Goal: Information Seeking & Learning: Learn about a topic

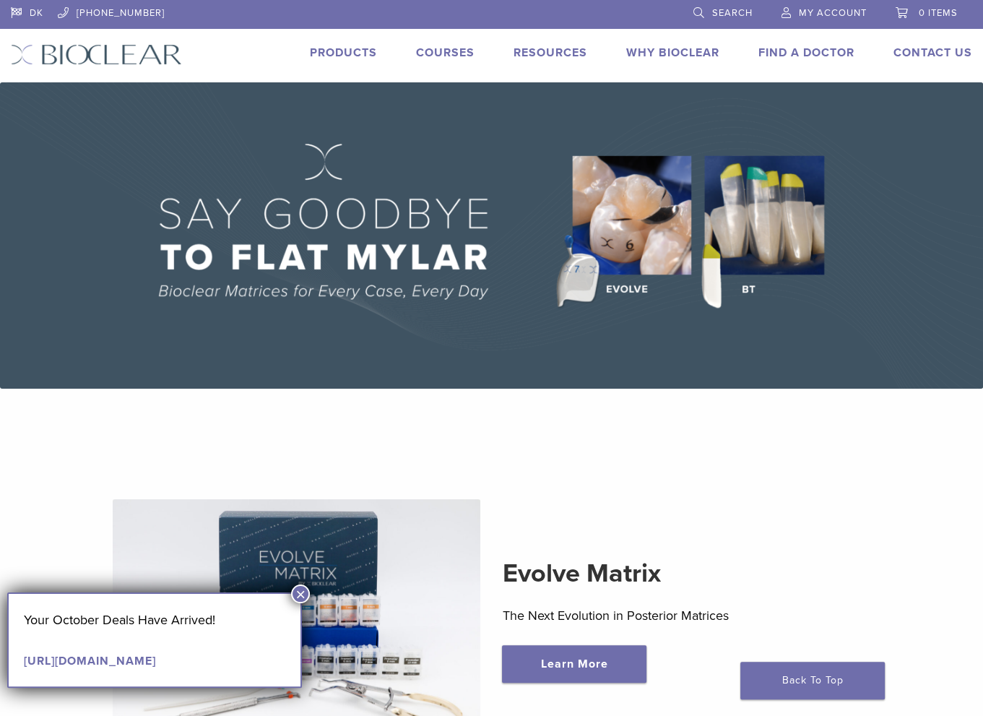
click at [749, 18] on span "Search" at bounding box center [732, 13] width 40 height 12
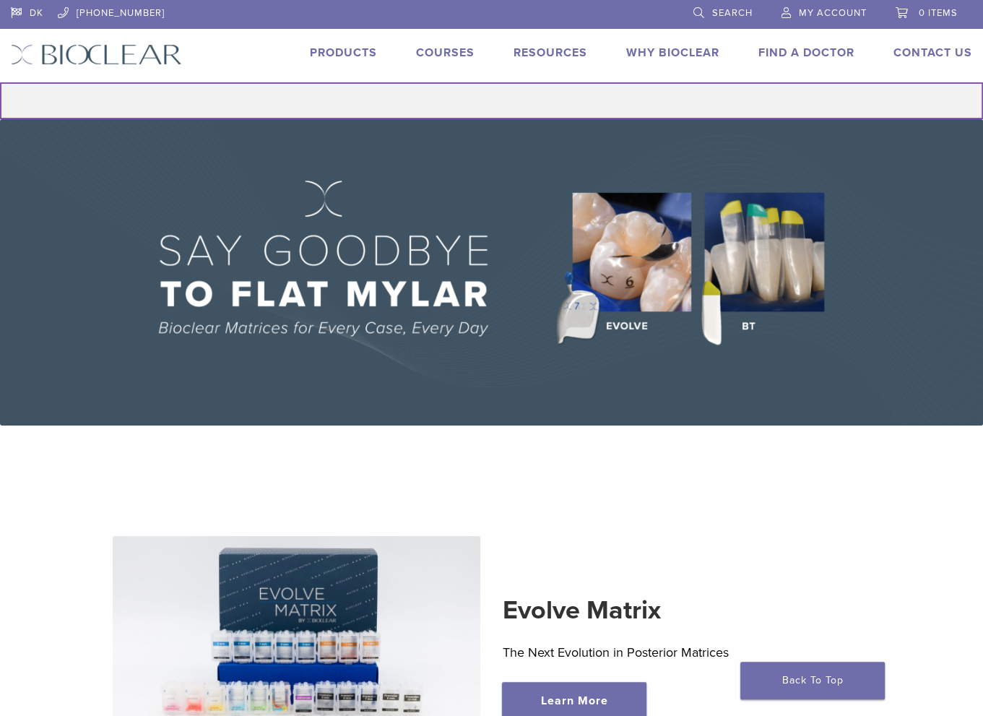
click at [560, 96] on input "Search for:" at bounding box center [491, 100] width 983 height 37
type input "**********"
click at [0, 82] on button "Search" at bounding box center [-1, 82] width 1 height 1
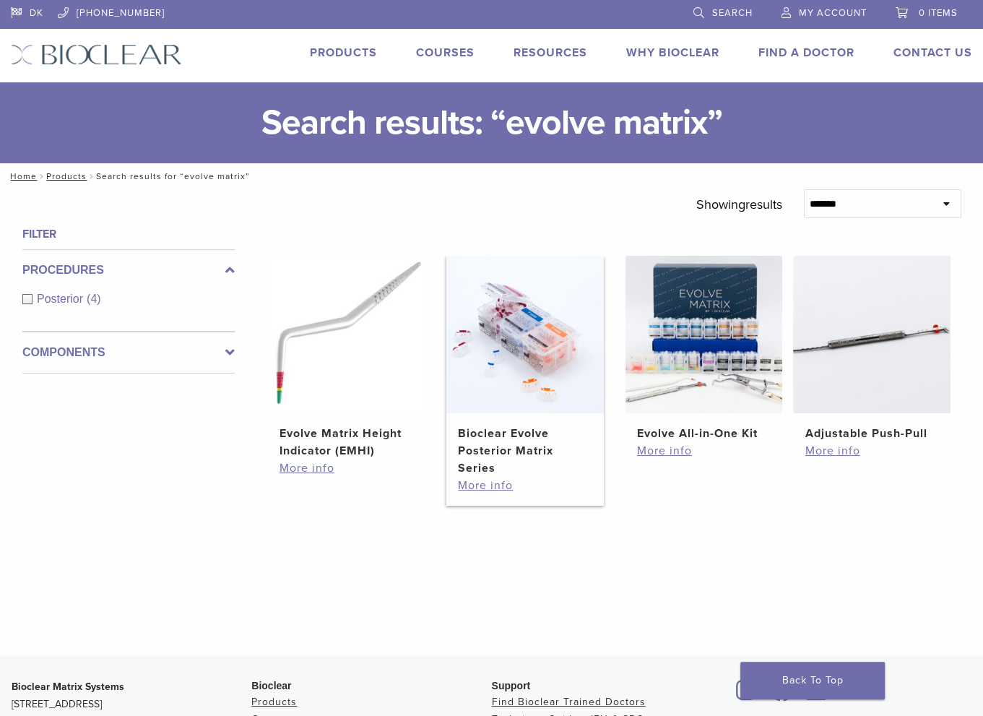
click at [547, 447] on h2 "Bioclear Evolve Posterior Matrix Series" at bounding box center [525, 451] width 134 height 52
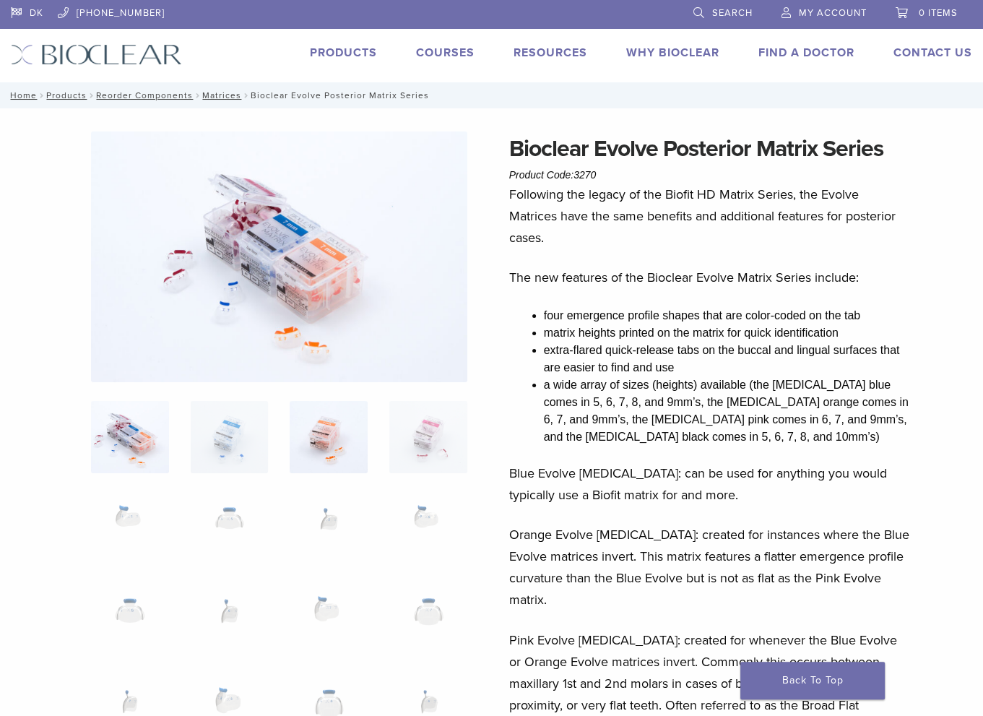
click at [327, 428] on img at bounding box center [329, 437] width 78 height 72
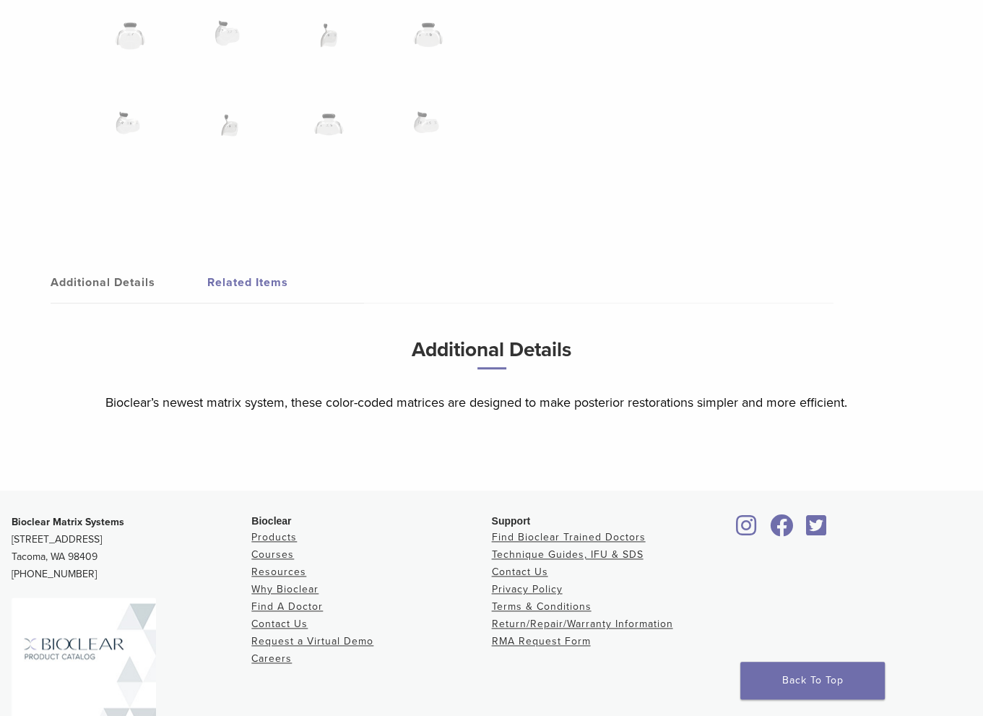
scroll to position [1373, 0]
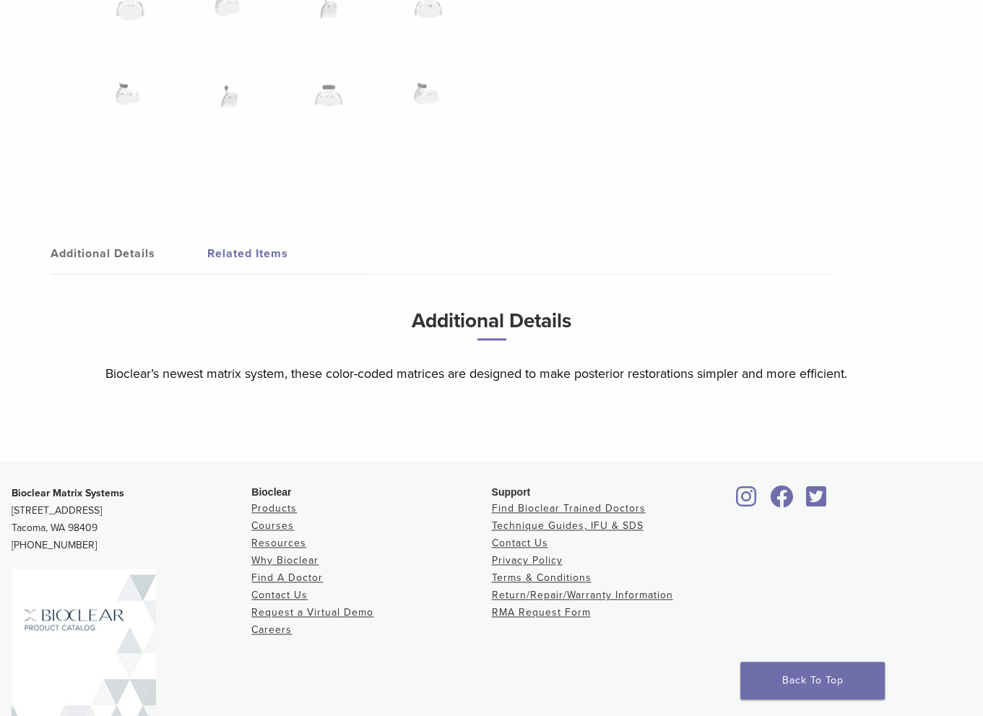
click at [242, 249] on link "Related Items" at bounding box center [285, 253] width 157 height 40
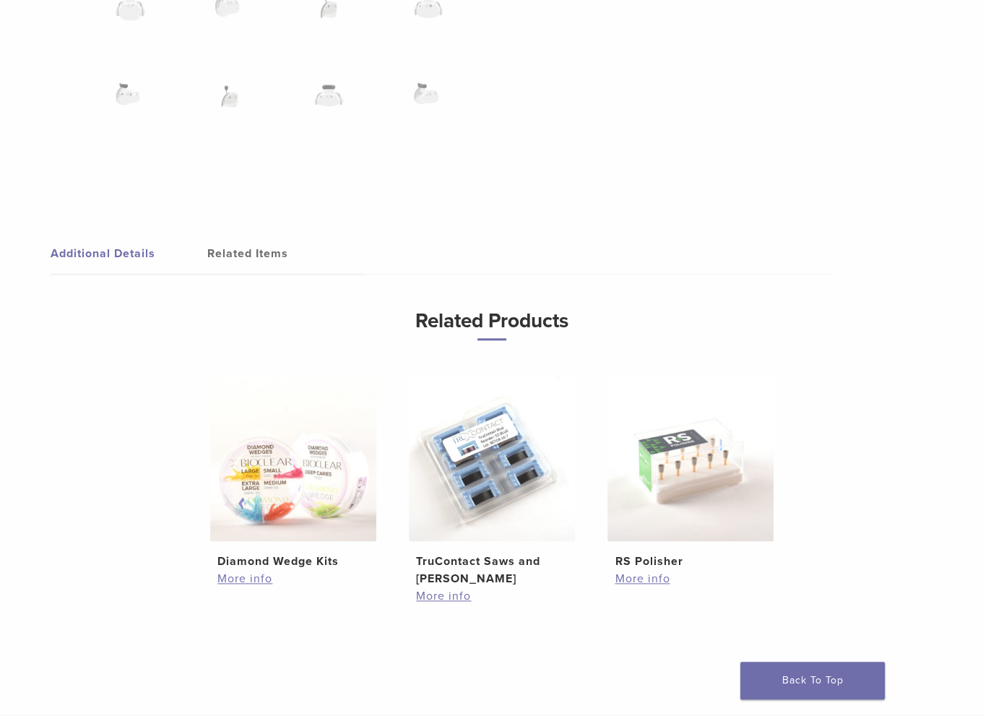
click at [130, 252] on link "Additional Details" at bounding box center [129, 253] width 157 height 40
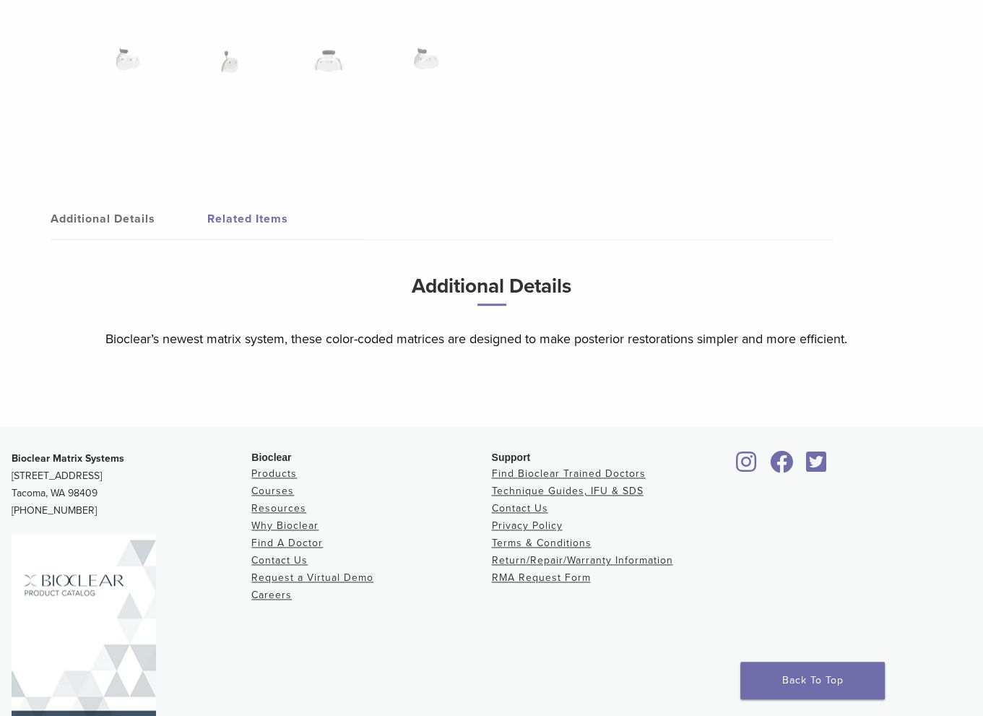
scroll to position [1445, 0]
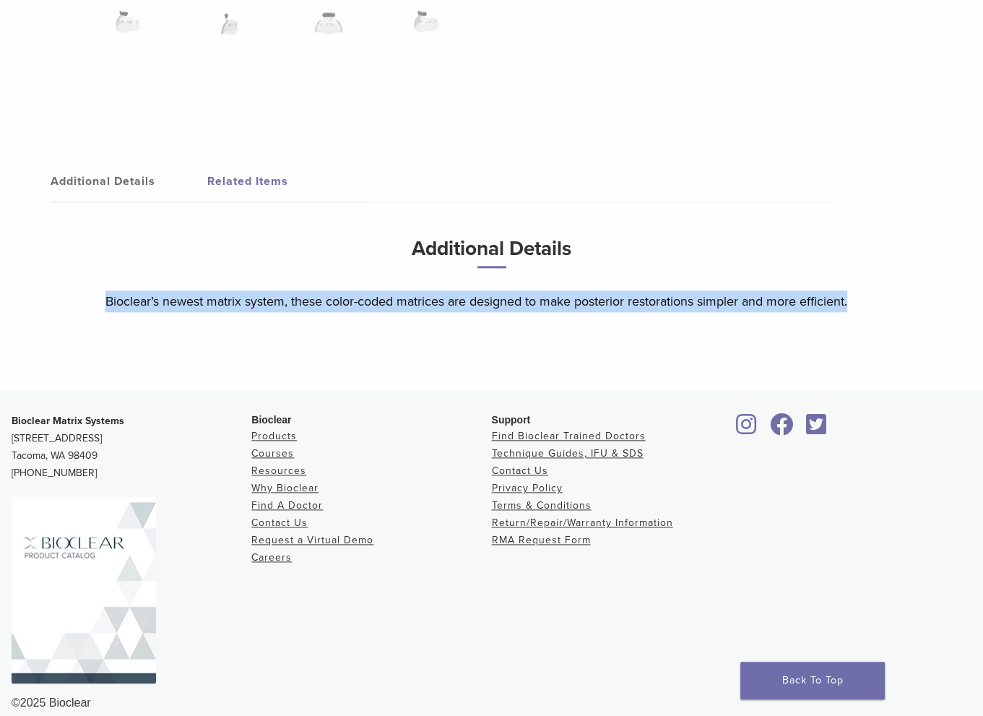
drag, startPoint x: 105, startPoint y: 302, endPoint x: 858, endPoint y: 309, distance: 752.9
click at [858, 309] on p "Bioclear’s newest matrix system, these color-coded matrices are designed to mak…" at bounding box center [491, 301] width 773 height 22
click at [703, 303] on p "Bioclear’s newest matrix system, these color-coded matrices are designed to mak…" at bounding box center [491, 301] width 773 height 22
drag, startPoint x: 870, startPoint y: 298, endPoint x: 88, endPoint y: 294, distance: 781.8
click at [88, 294] on div "Additional Details Related Items Additional Details Bioclear’s newest matrix sy…" at bounding box center [492, 260] width 962 height 259
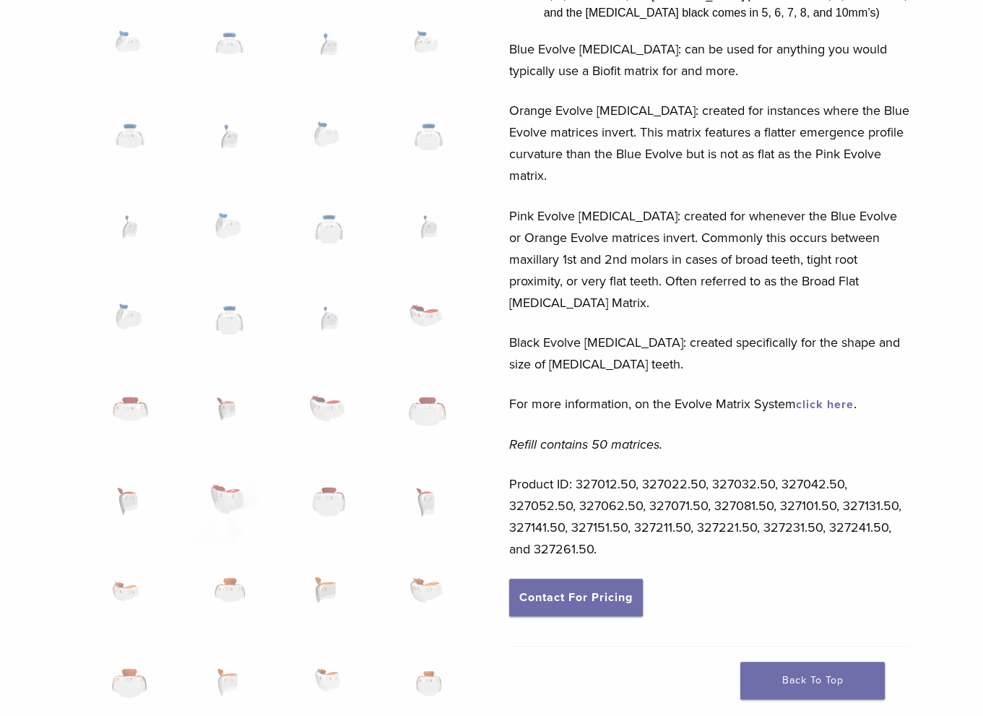
scroll to position [361, 0]
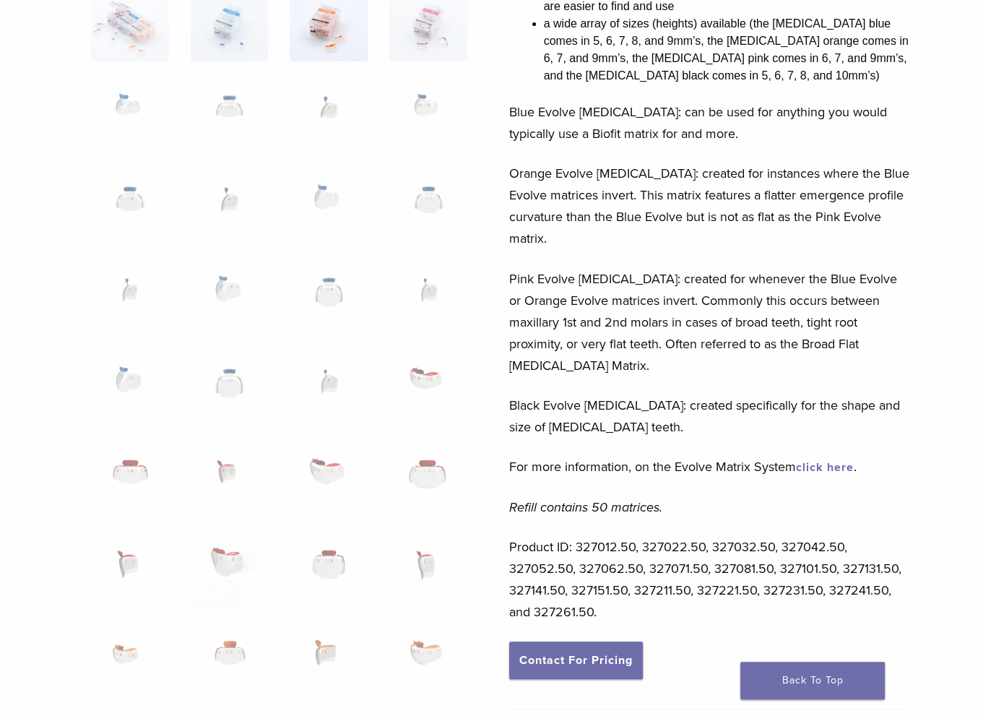
click at [837, 460] on link "click here" at bounding box center [825, 467] width 58 height 14
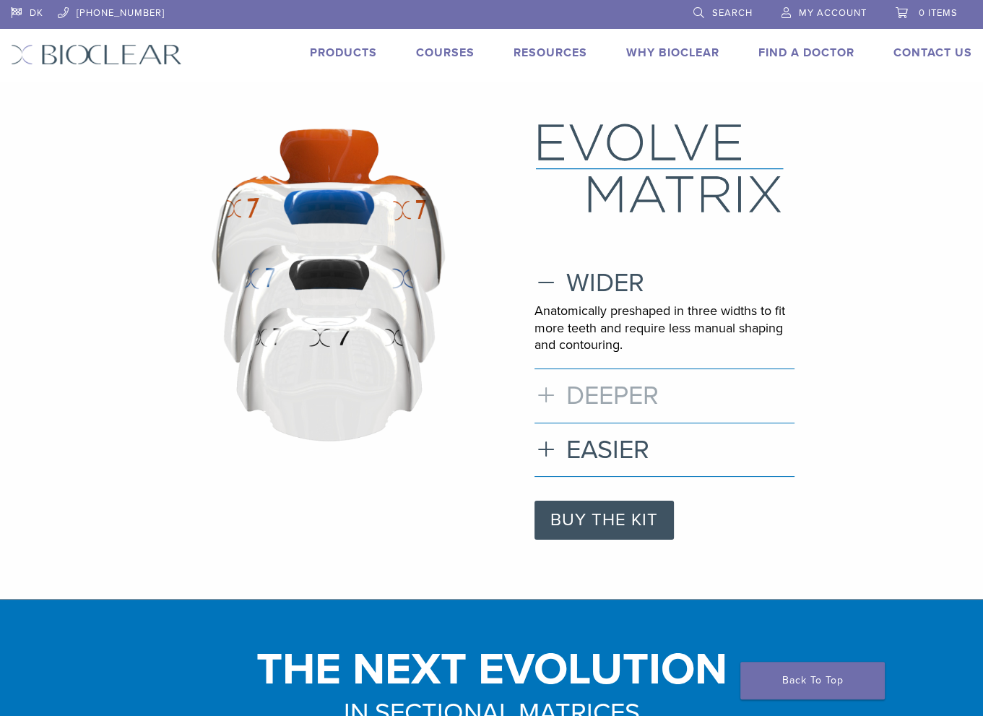
click at [543, 395] on h3 "DEEPER" at bounding box center [665, 395] width 260 height 31
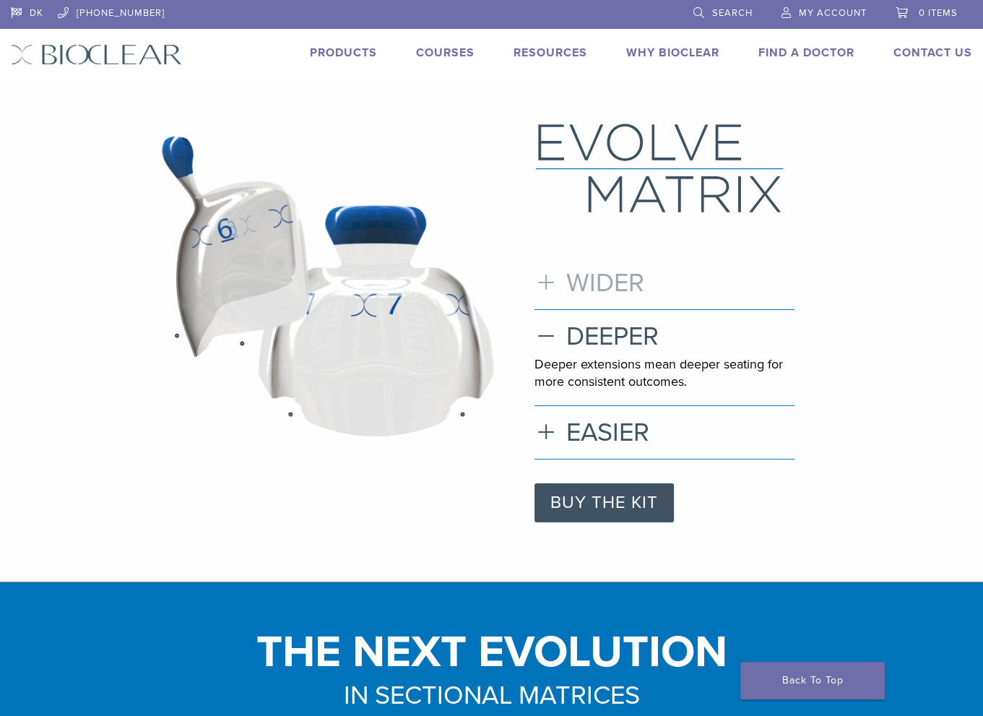
click at [546, 280] on h3 "WIDER" at bounding box center [665, 282] width 260 height 31
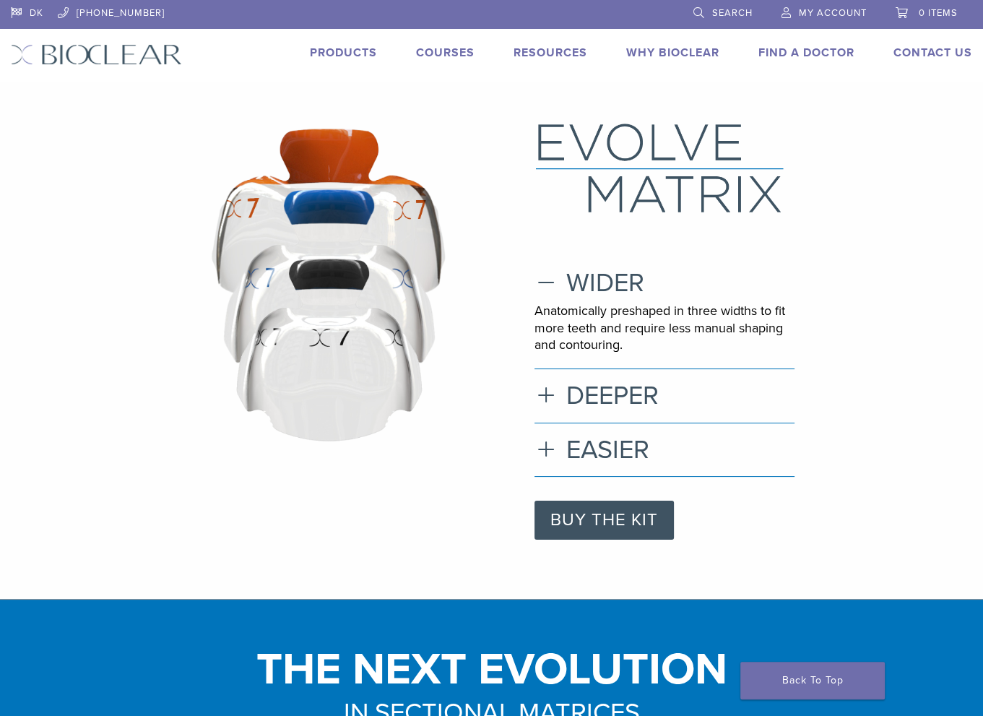
drag, startPoint x: 566, startPoint y: 277, endPoint x: 631, endPoint y: 351, distance: 98.3
click at [631, 351] on div "WIDER Anatomically preshaped in three widths to fit more teeth and require less…" at bounding box center [665, 318] width 260 height 102
